Goal: Task Accomplishment & Management: Manage account settings

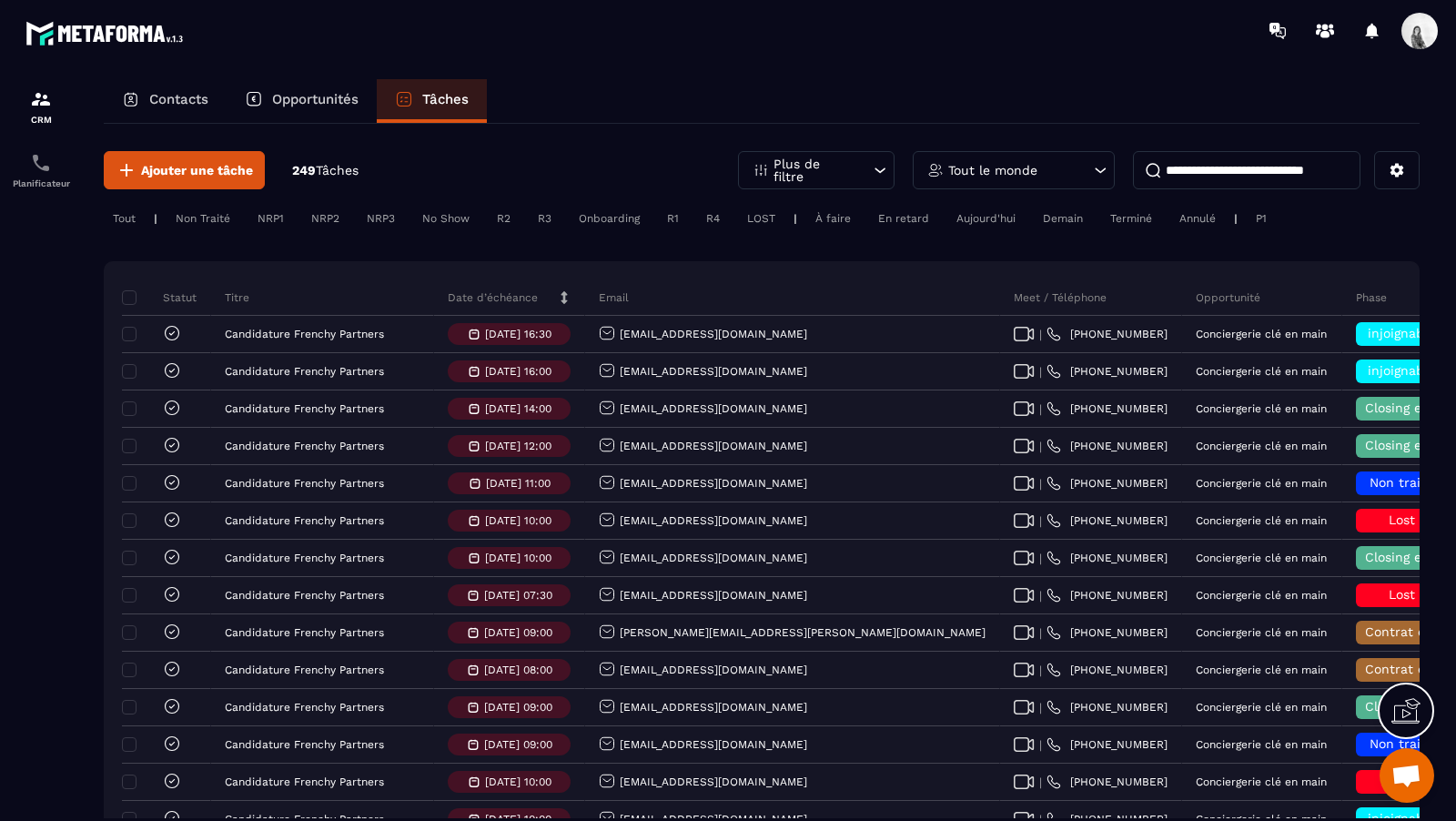
click at [1050, 174] on div "Tout le monde" at bounding box center [1014, 170] width 202 height 38
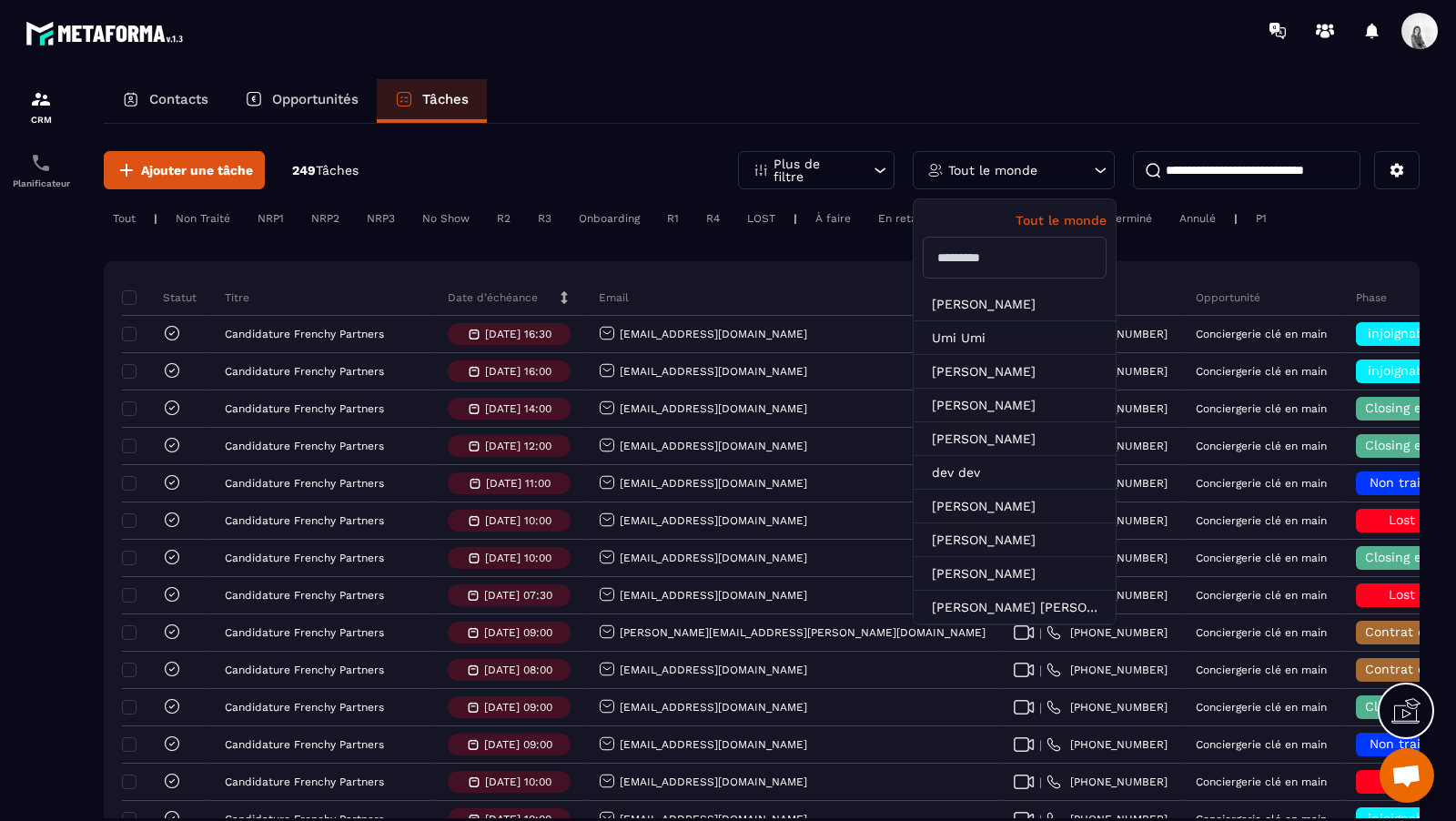
click at [1011, 270] on input "text" at bounding box center [1015, 257] width 184 height 42
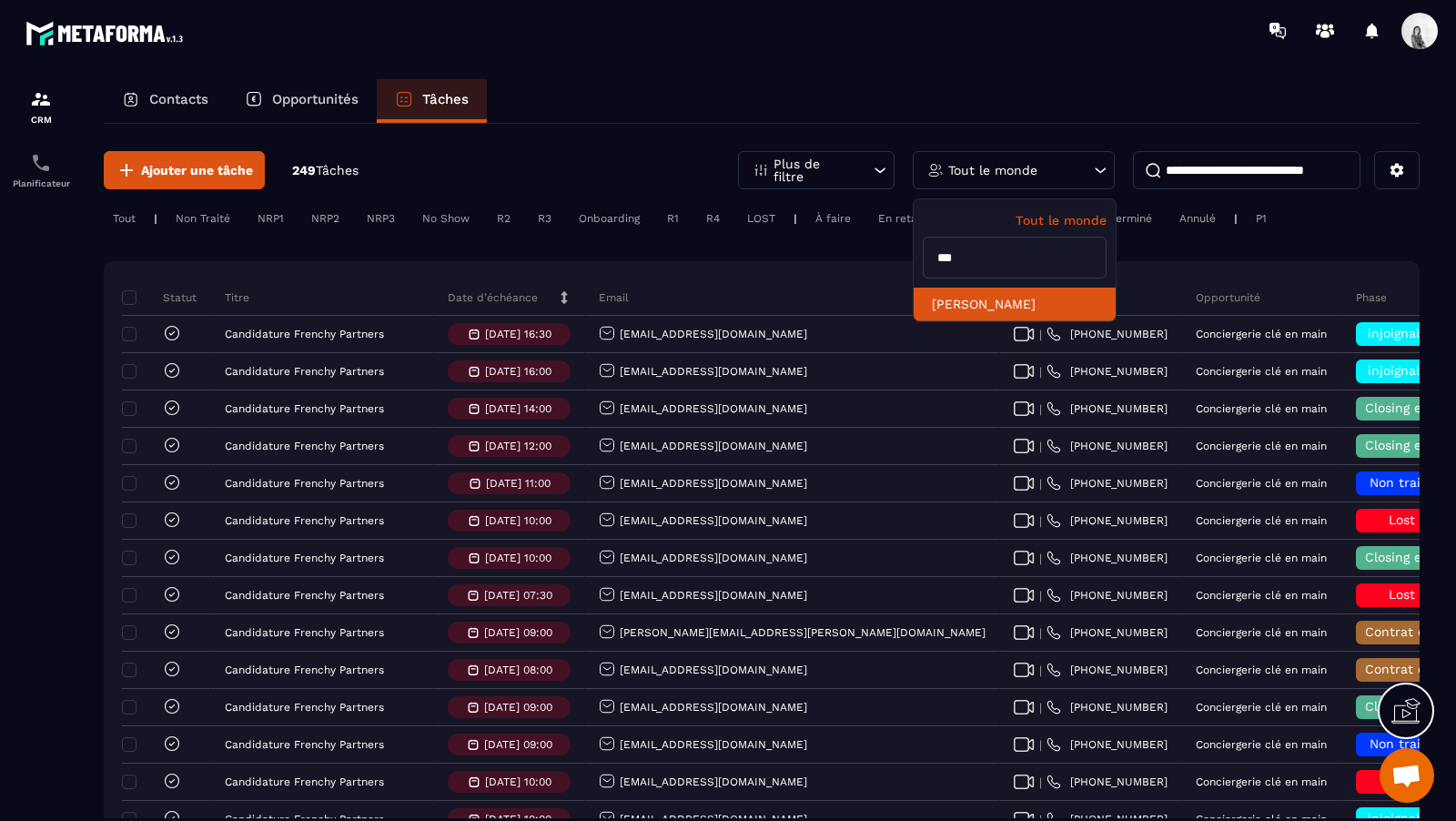
type input "***"
click at [994, 299] on li "[PERSON_NAME]" at bounding box center [1015, 305] width 202 height 33
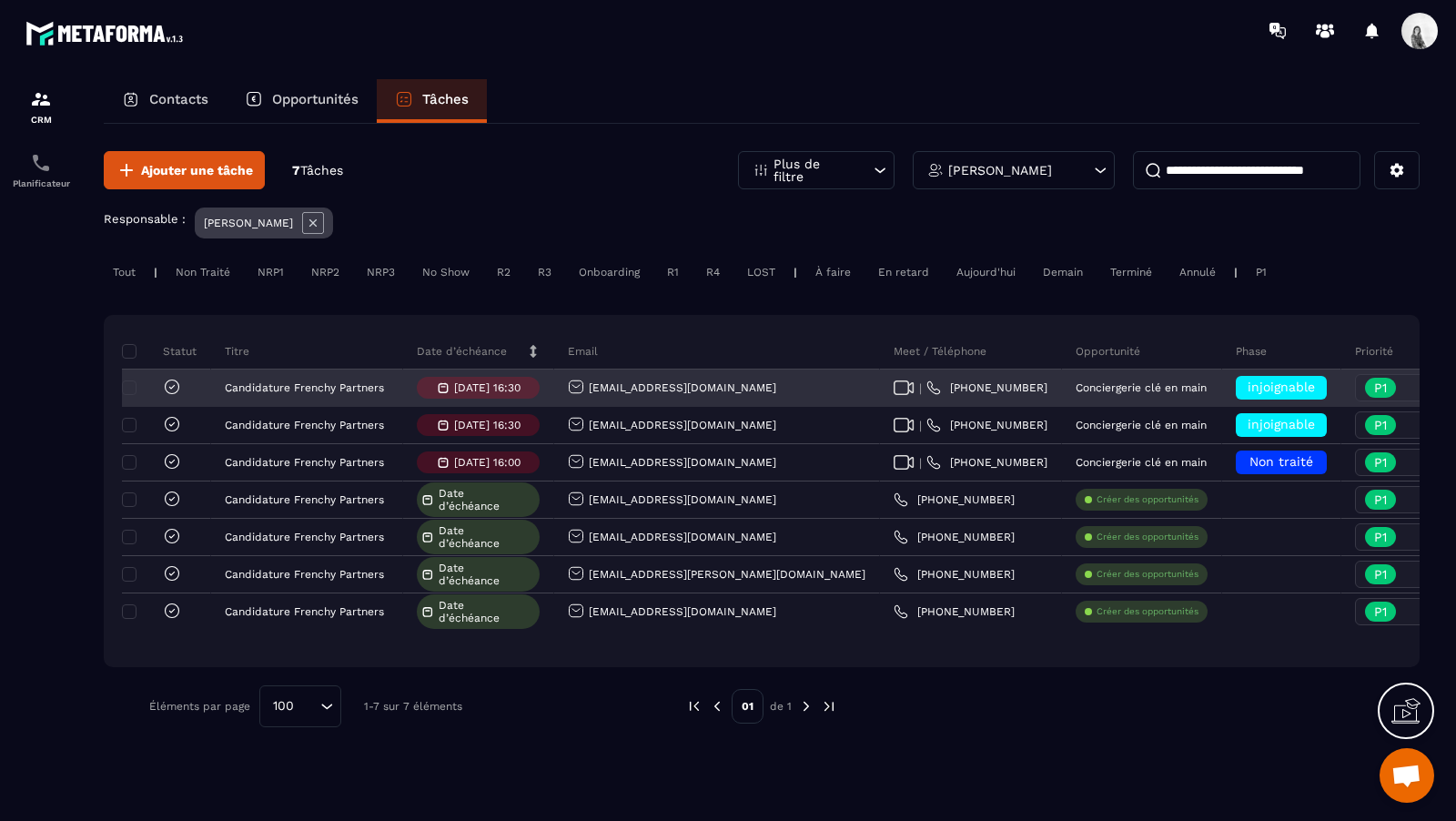
click at [171, 388] on icon at bounding box center [172, 387] width 18 height 18
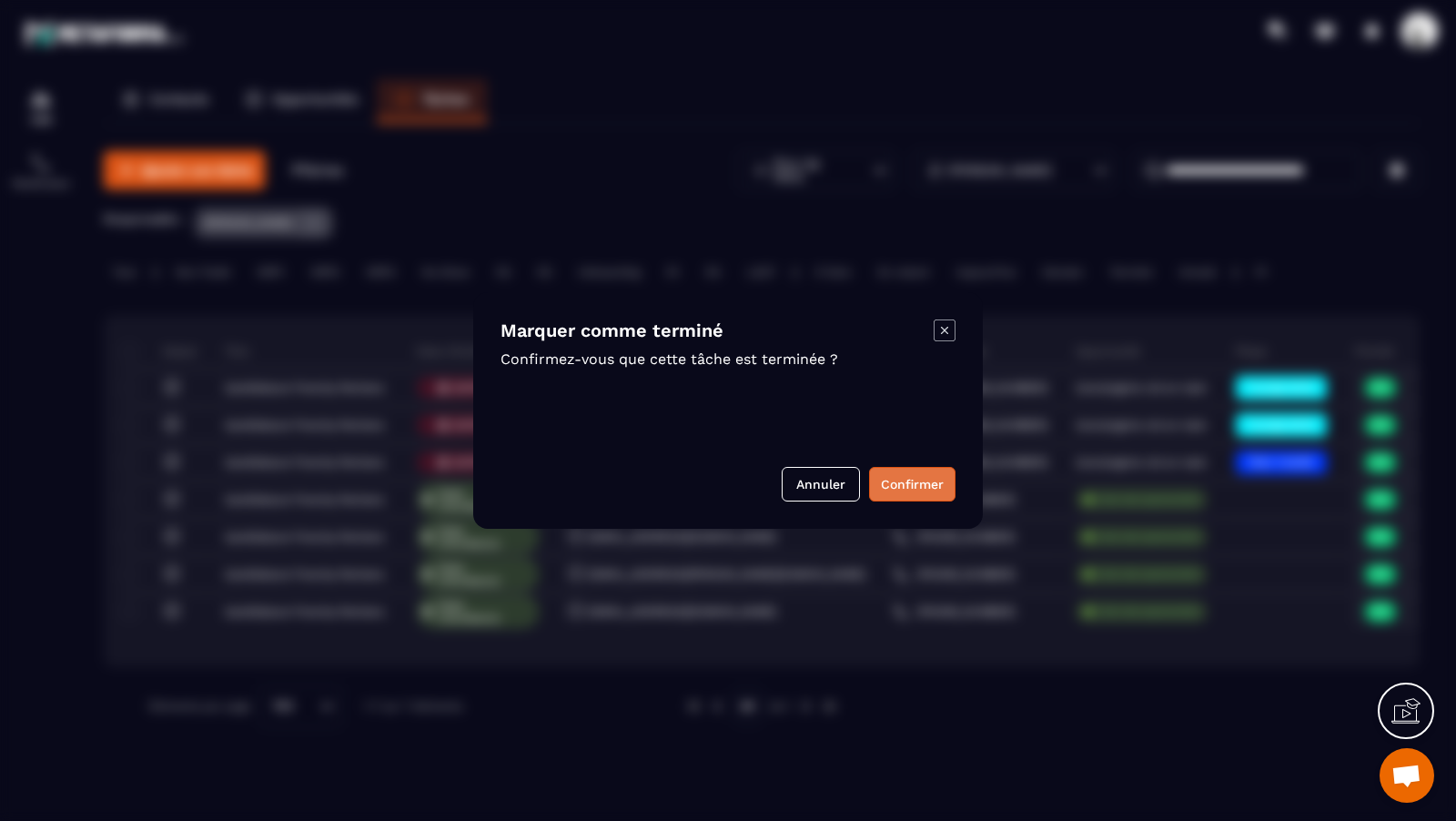
click at [888, 481] on button "Confirmer" at bounding box center [912, 484] width 87 height 34
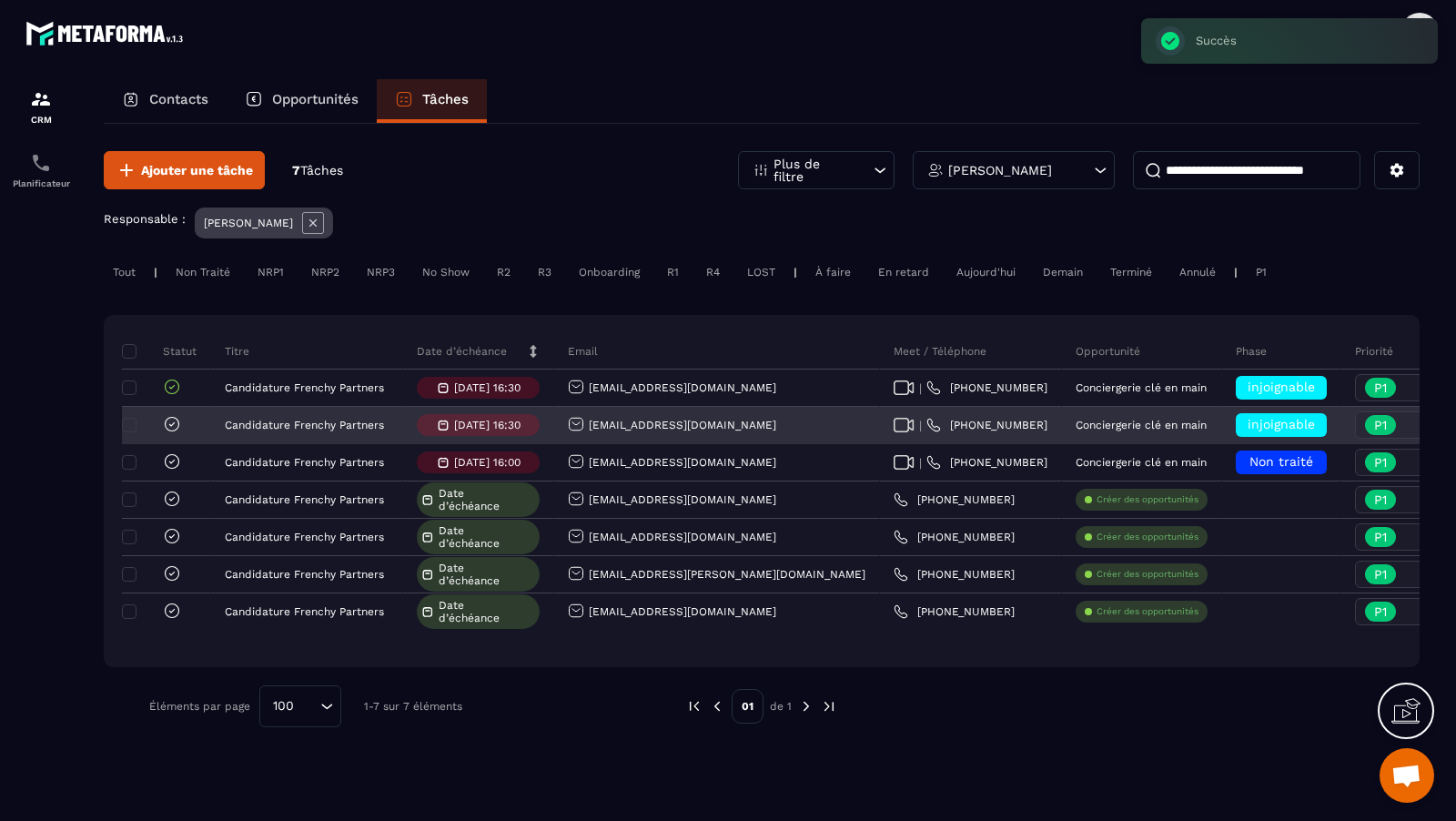
click at [160, 430] on div at bounding box center [153, 426] width 54 height 21
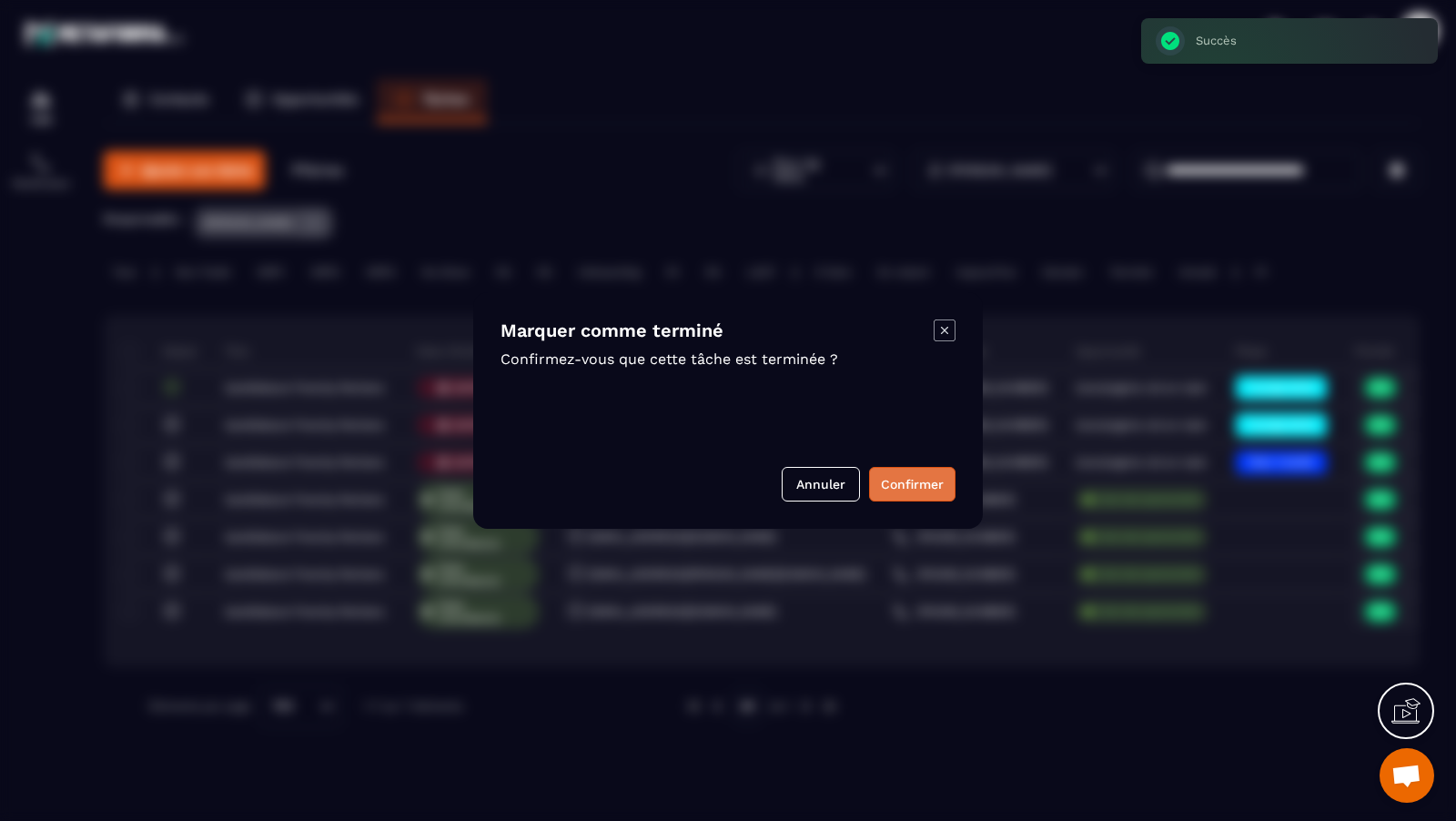
click at [908, 480] on button "Confirmer" at bounding box center [912, 484] width 87 height 34
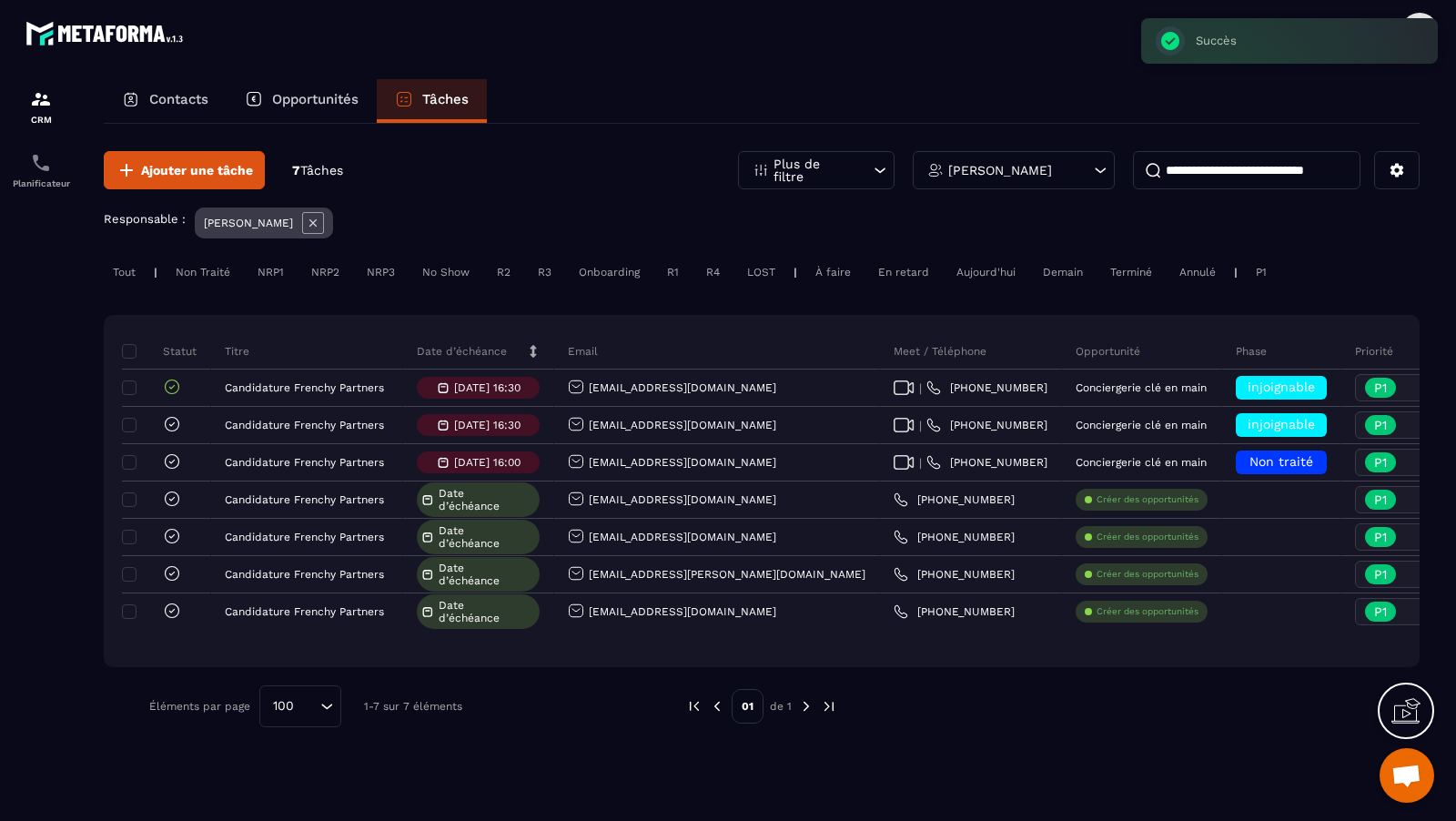
scroll to position [0, 552]
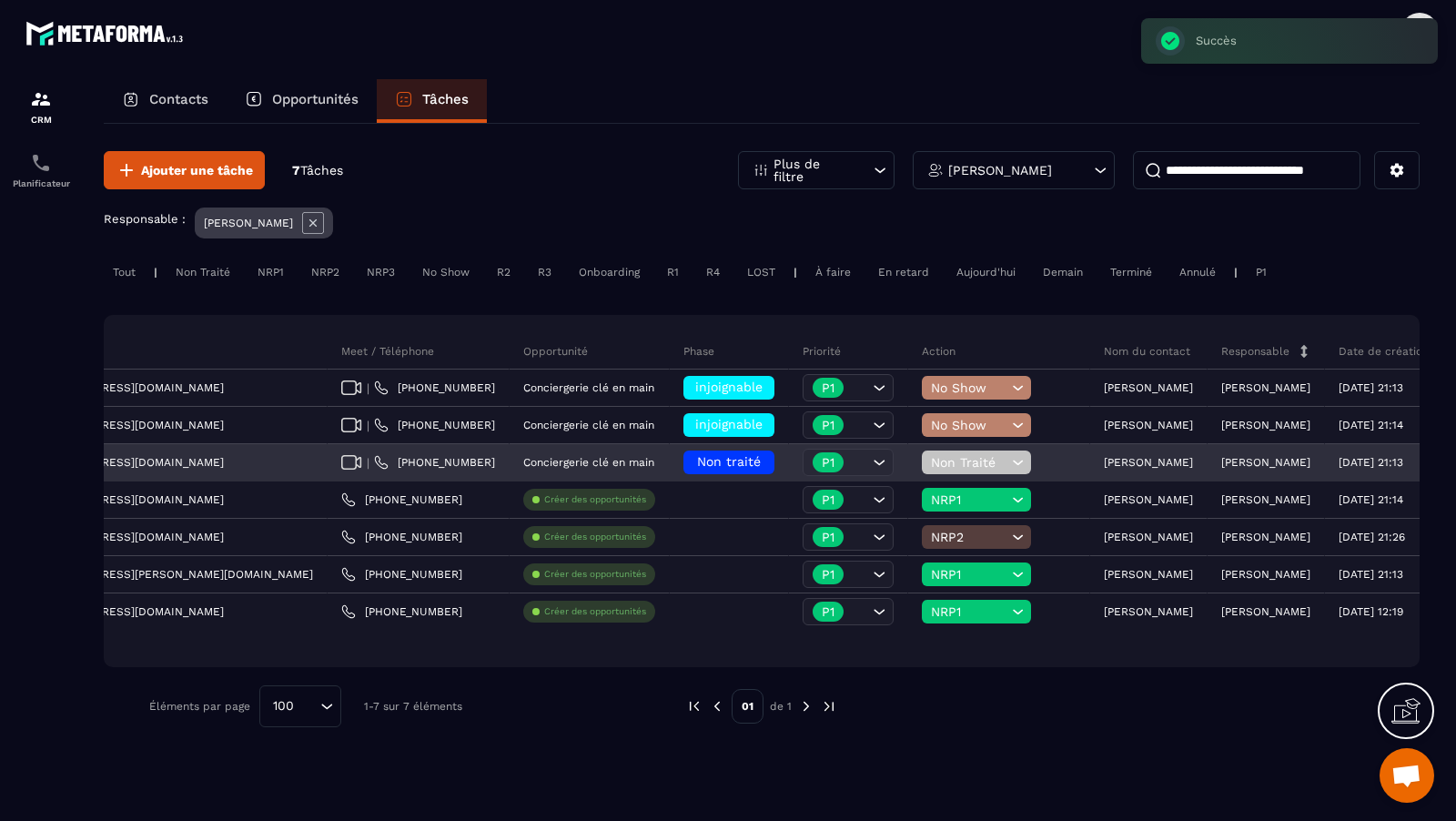
click at [931, 461] on span "Non Traité" at bounding box center [969, 463] width 77 height 15
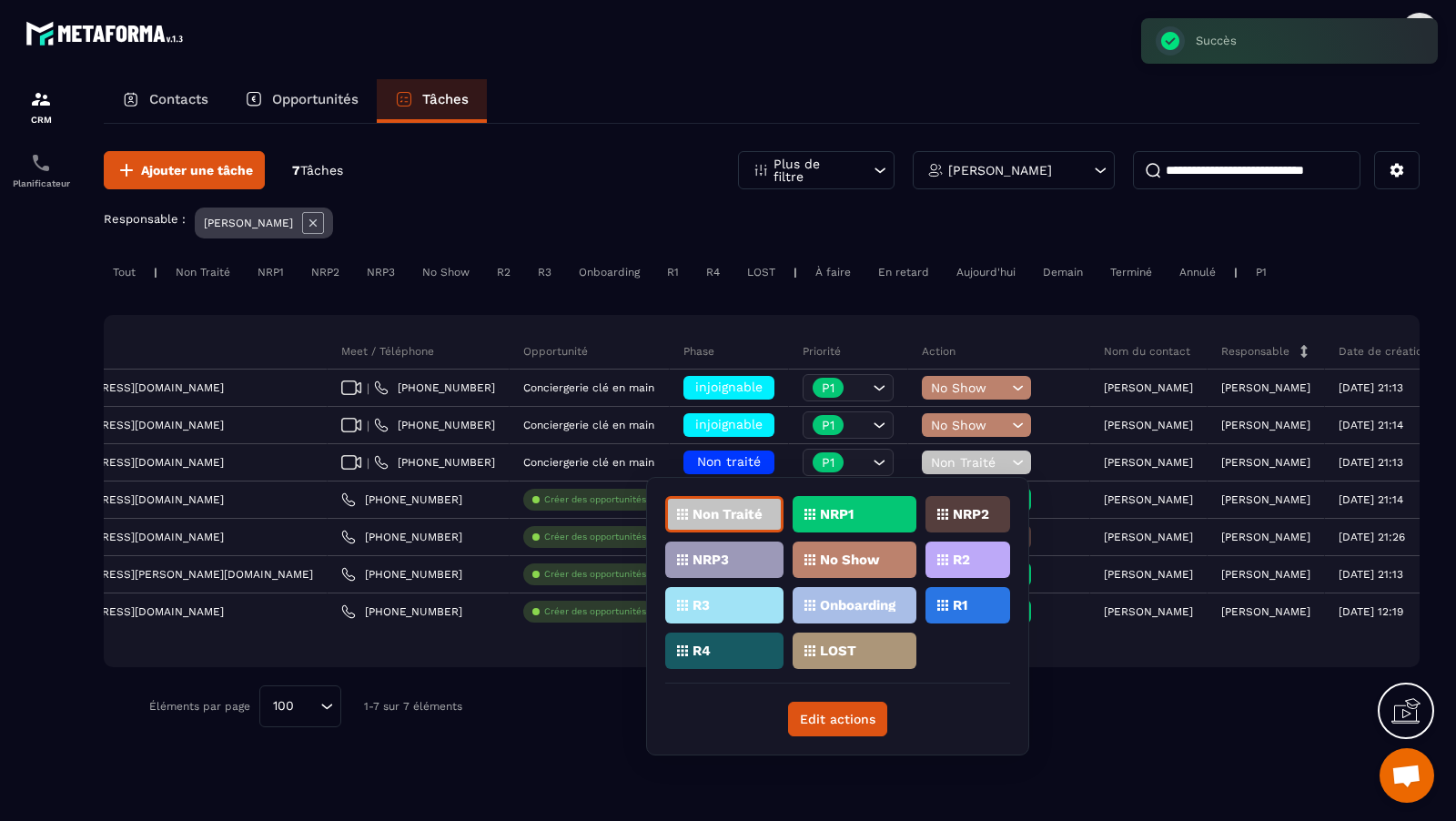
click at [860, 562] on p "No Show" at bounding box center [849, 560] width 60 height 13
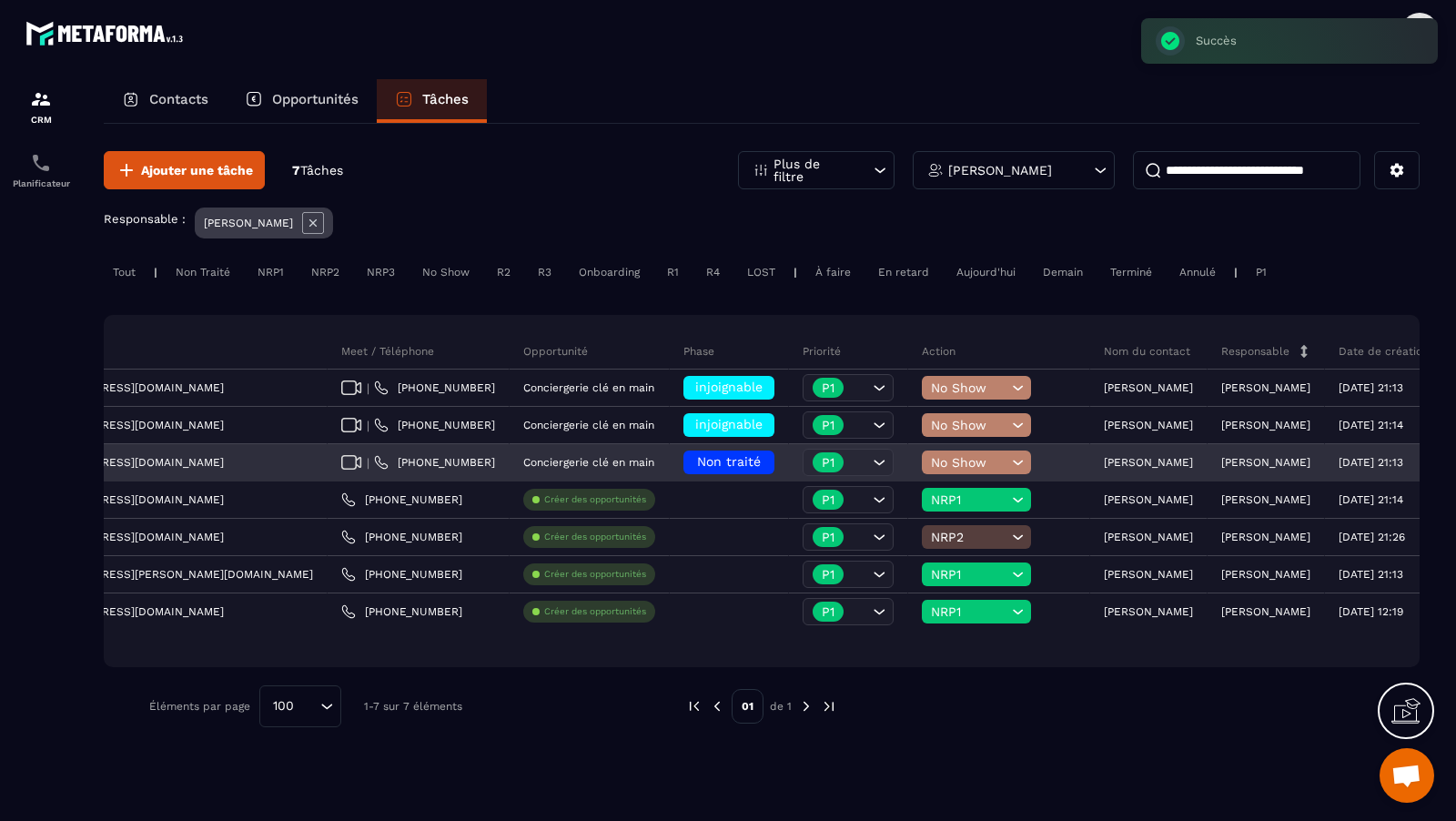
click at [683, 453] on div "Non traité" at bounding box center [728, 463] width 91 height 24
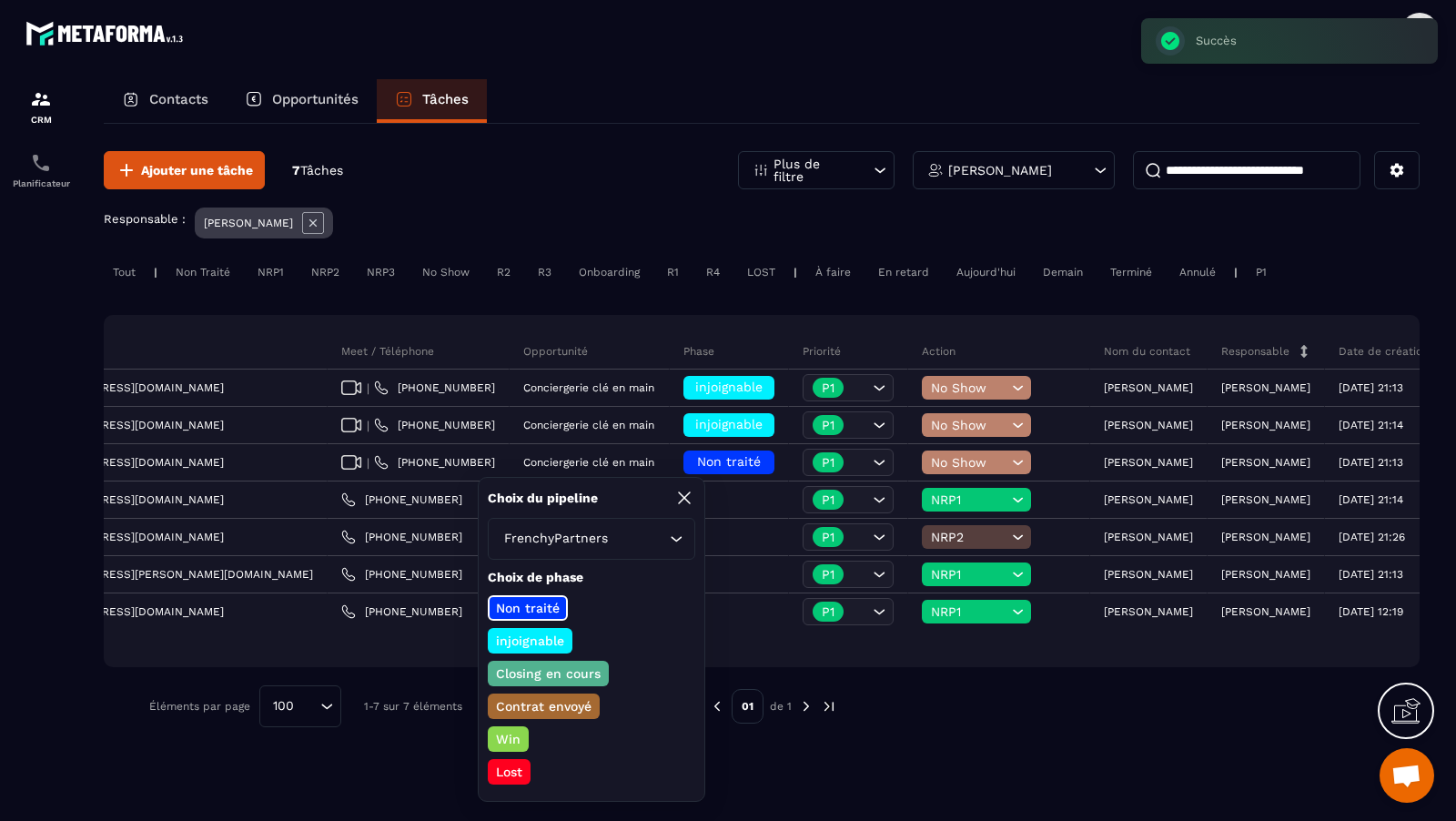
click at [539, 638] on p "injoignable" at bounding box center [530, 641] width 74 height 18
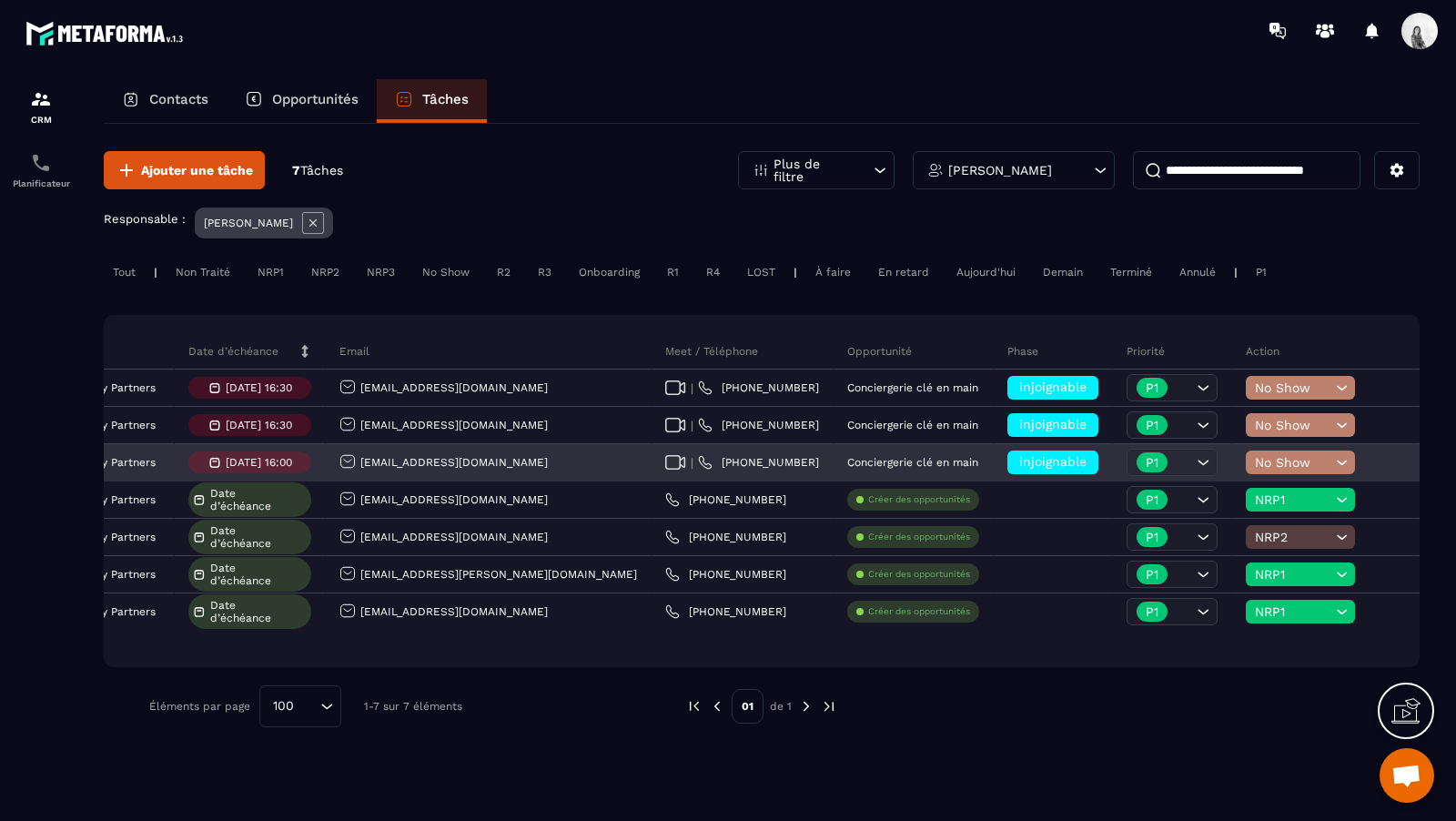
scroll to position [0, 0]
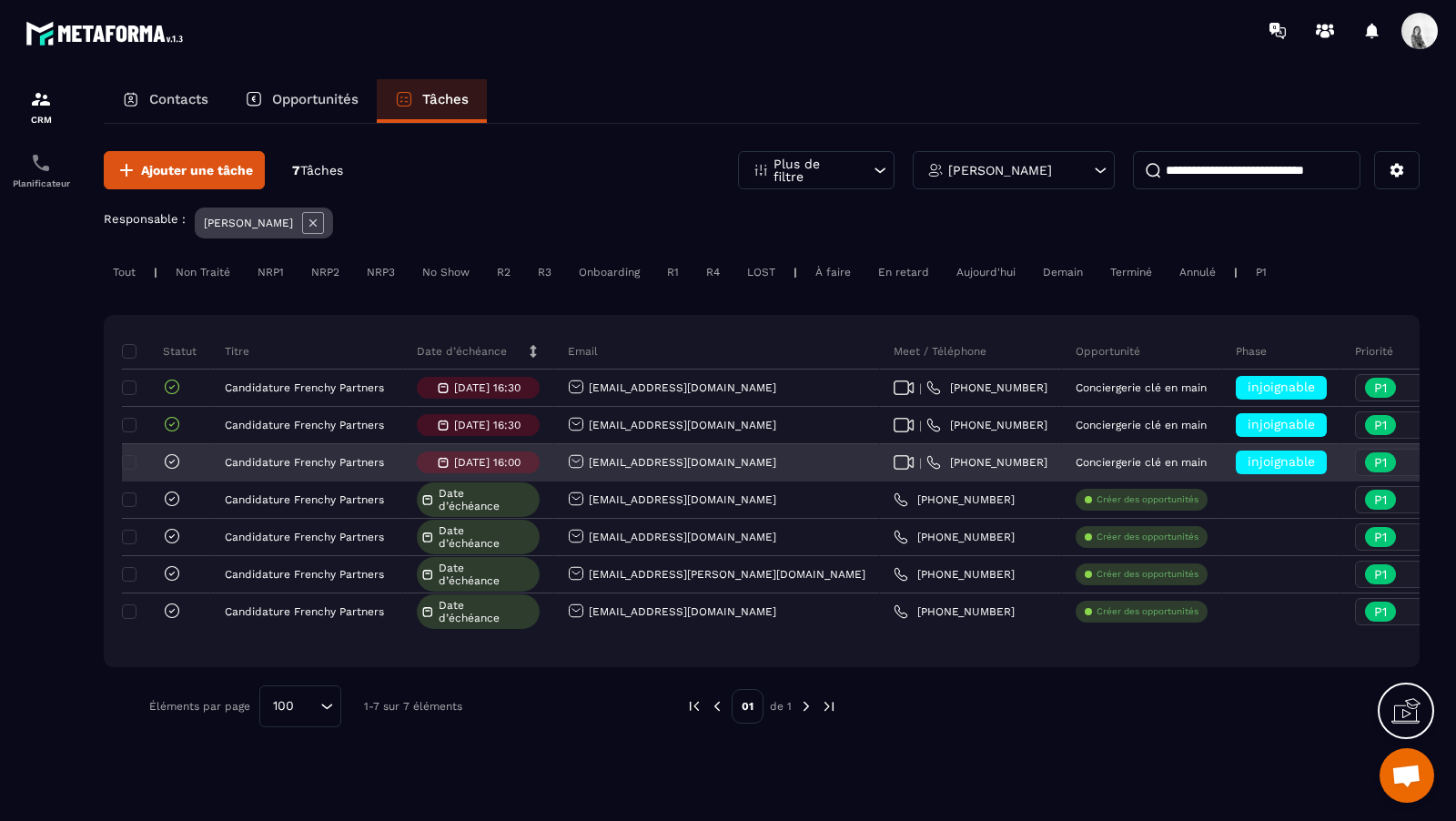
click at [170, 459] on icon at bounding box center [172, 462] width 18 height 18
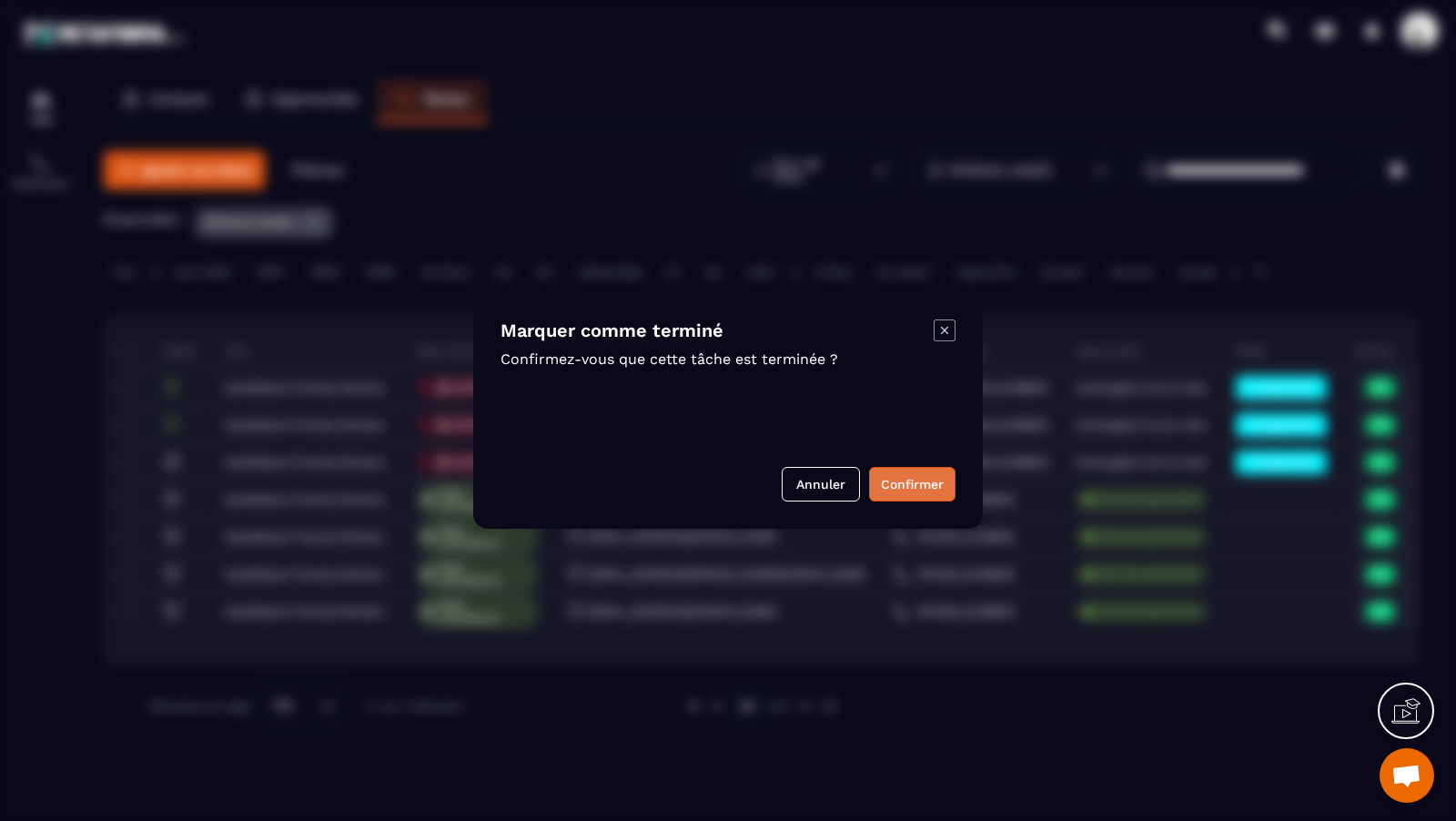
click at [913, 489] on button "Confirmer" at bounding box center [912, 484] width 87 height 34
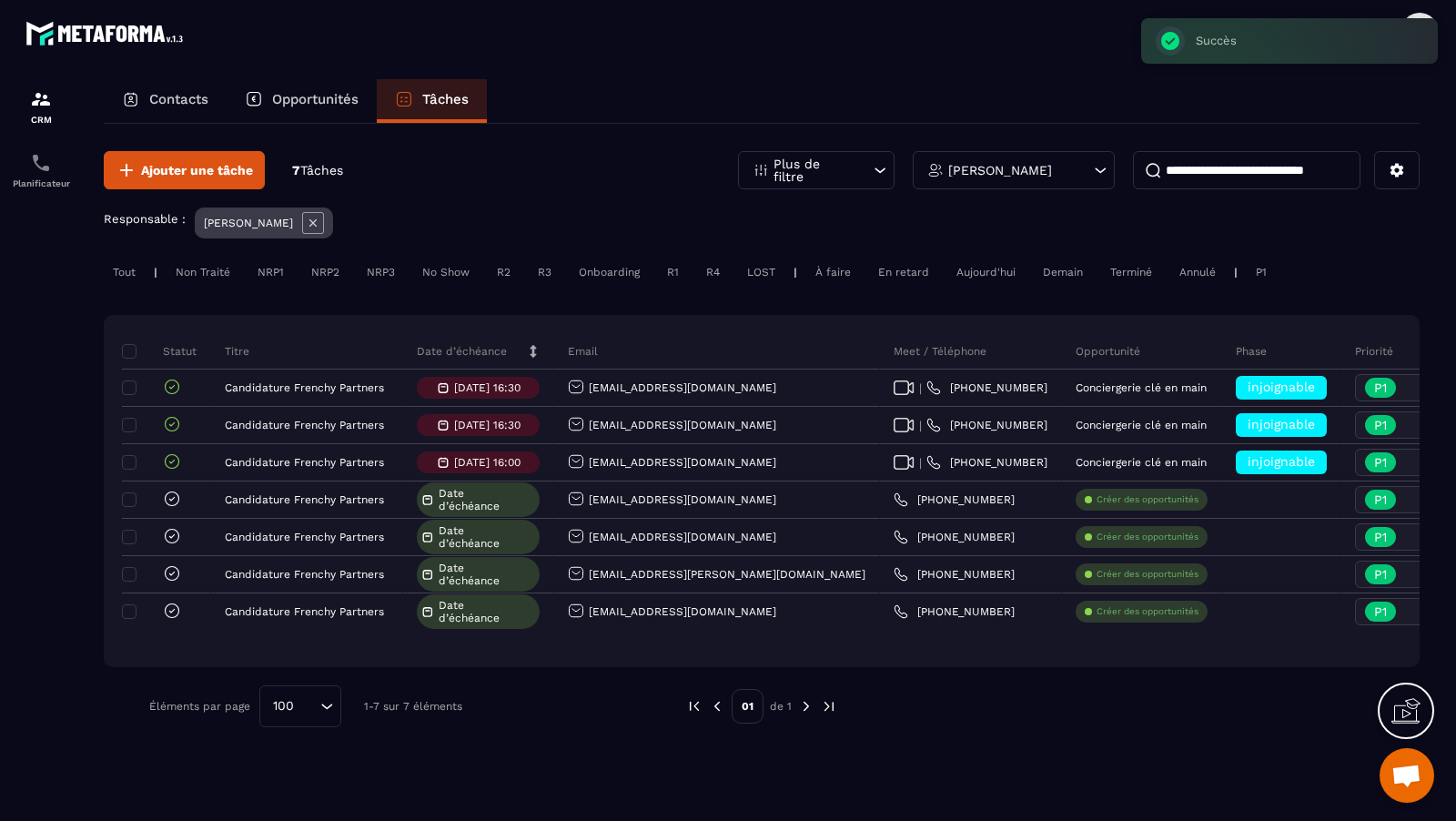
scroll to position [0, 552]
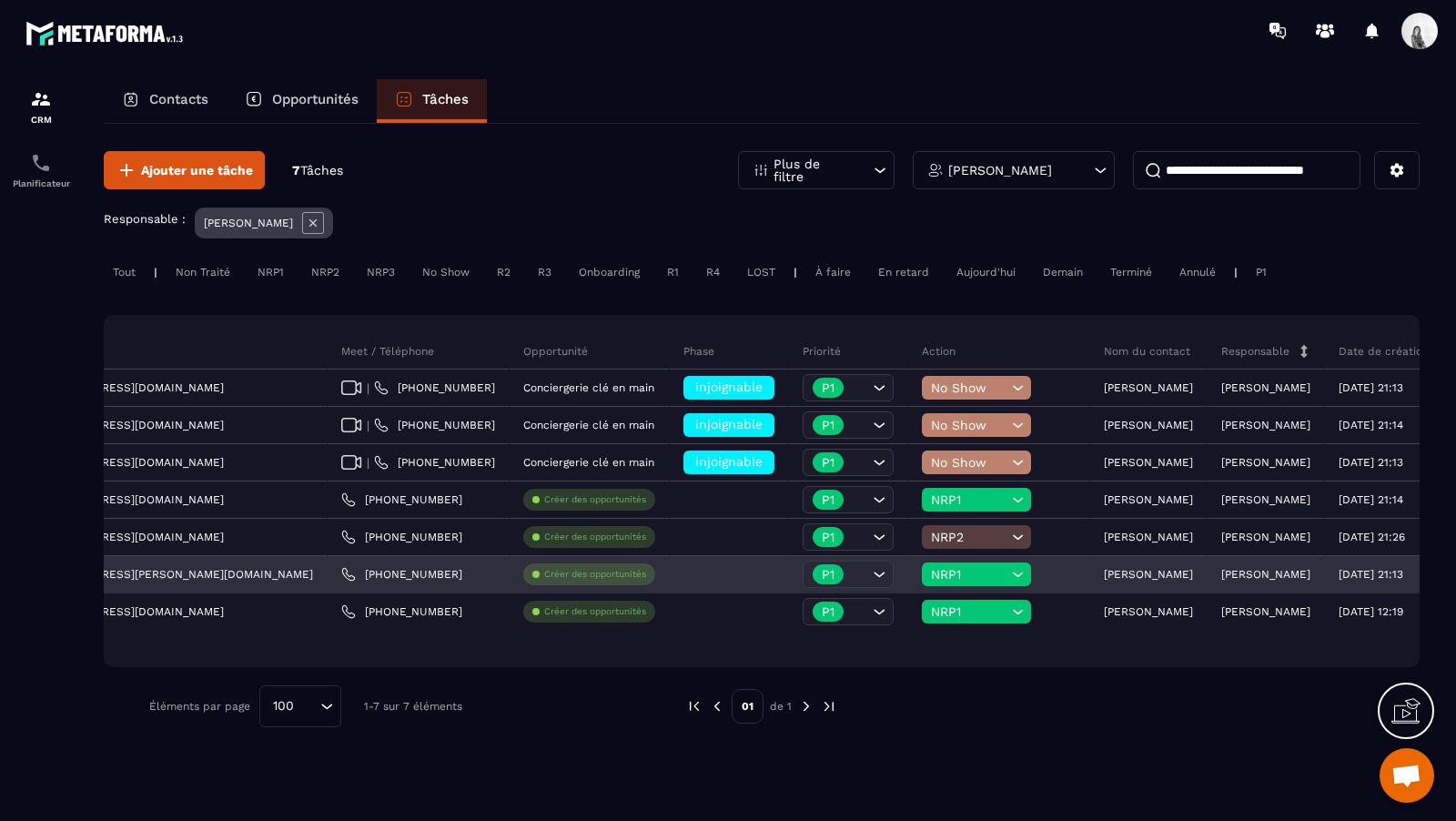
click at [1104, 573] on p "[PERSON_NAME]" at bounding box center [1149, 574] width 90 height 13
